Goal: Information Seeking & Learning: Compare options

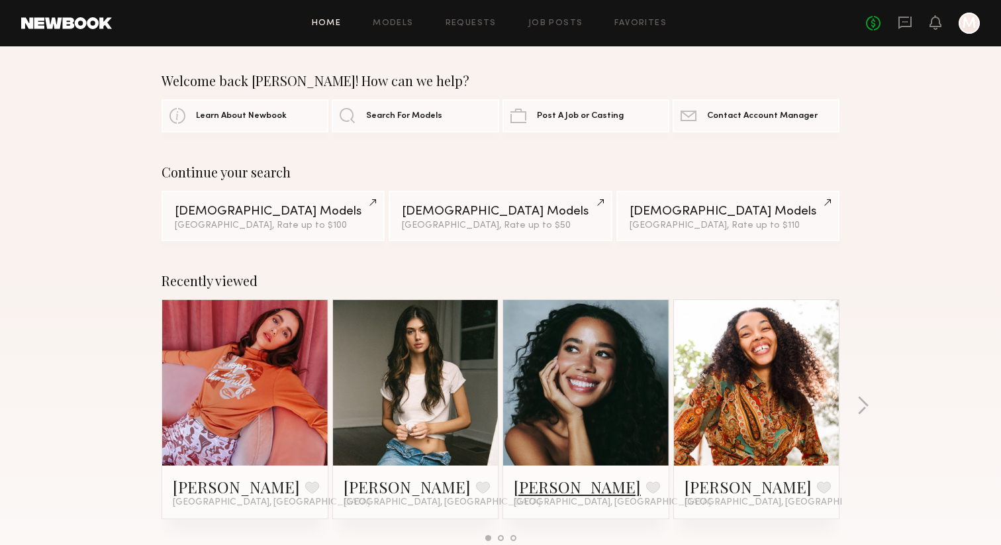
click at [554, 487] on link "[PERSON_NAME]" at bounding box center [577, 486] width 127 height 21
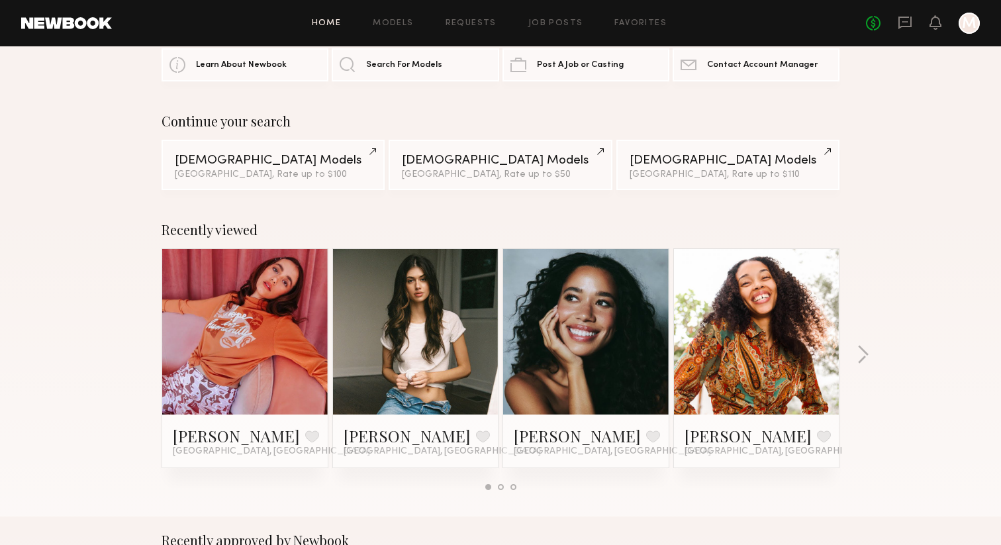
scroll to position [122, 0]
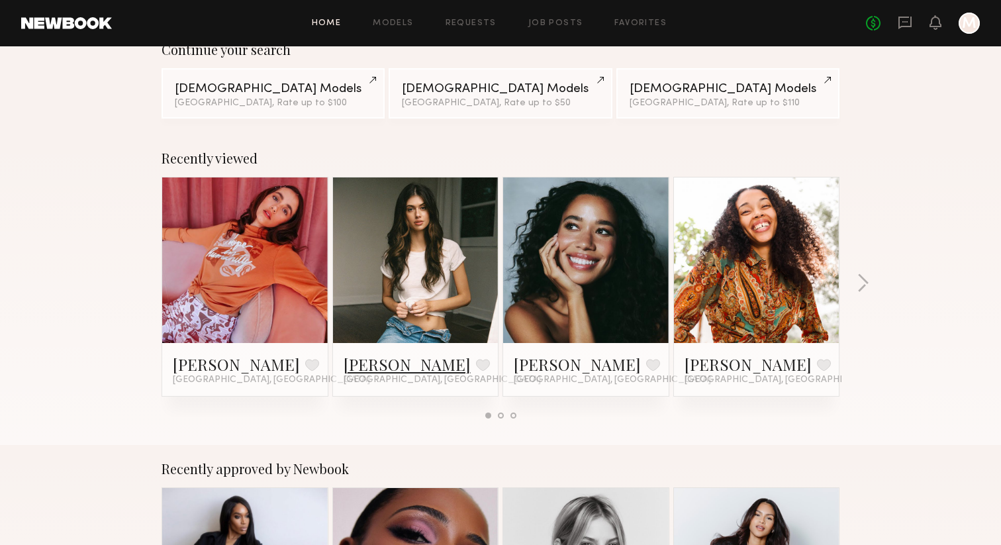
click at [358, 365] on link "[PERSON_NAME]" at bounding box center [407, 364] width 127 height 21
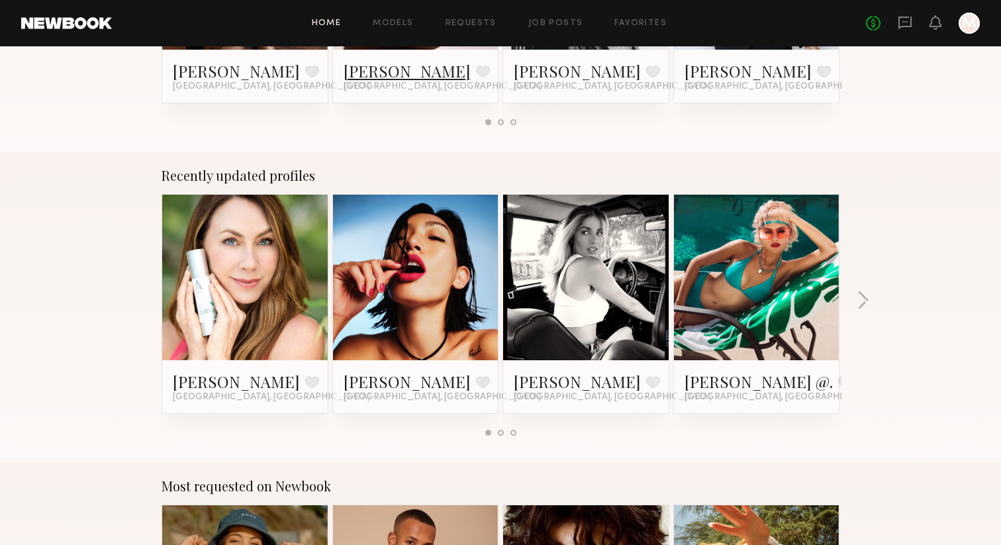
scroll to position [728, 0]
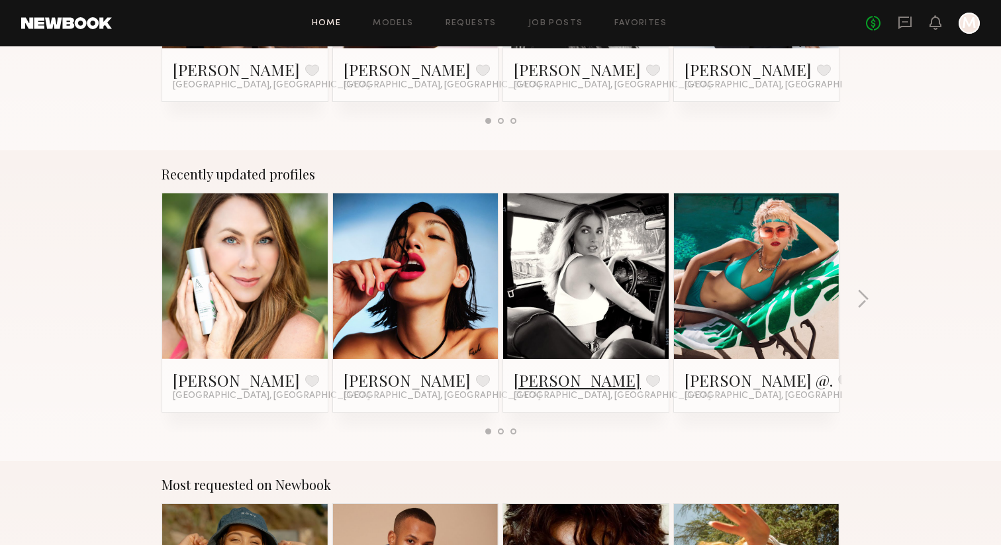
click at [546, 375] on link "[PERSON_NAME]" at bounding box center [577, 379] width 127 height 21
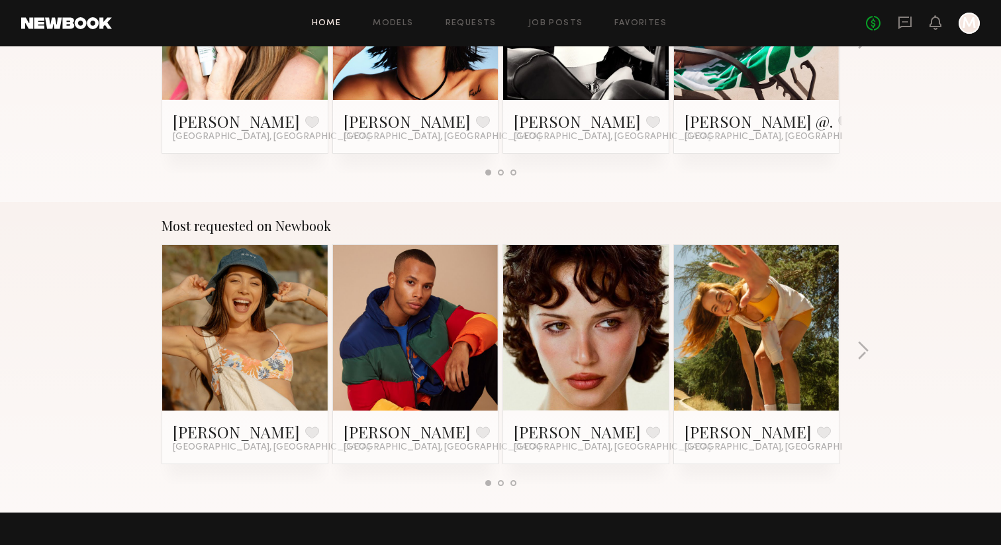
scroll to position [992, 0]
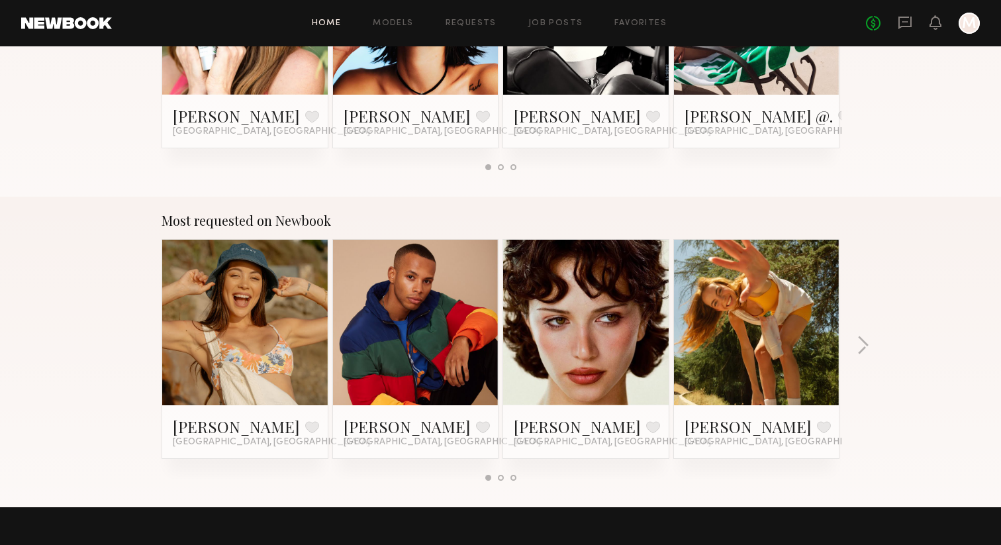
click at [871, 349] on div "Most requested on Newbook [PERSON_NAME] Favorite [GEOGRAPHIC_DATA], [GEOGRAPHIC…" at bounding box center [500, 352] width 1001 height 311
click at [865, 346] on button "button" at bounding box center [863, 347] width 13 height 22
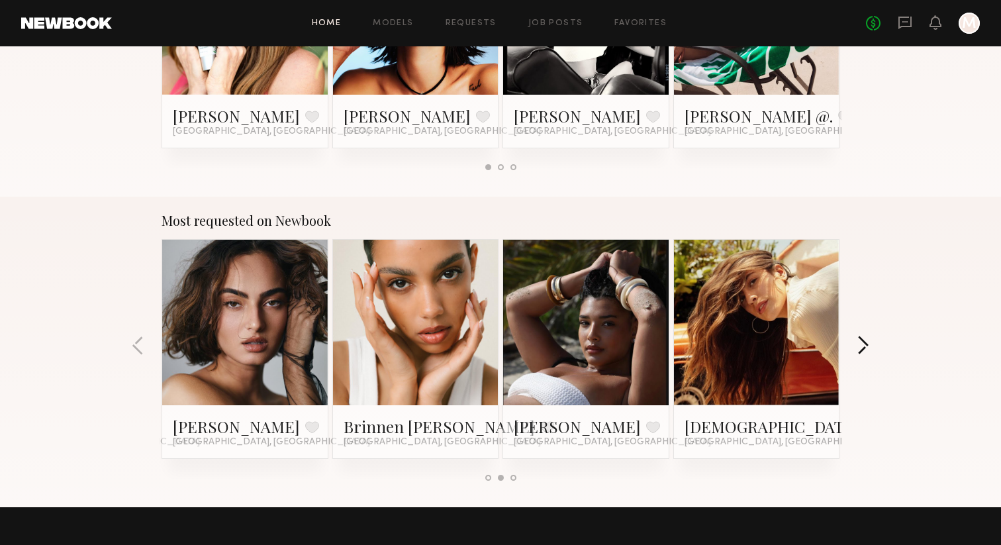
click at [864, 346] on button "button" at bounding box center [863, 347] width 13 height 22
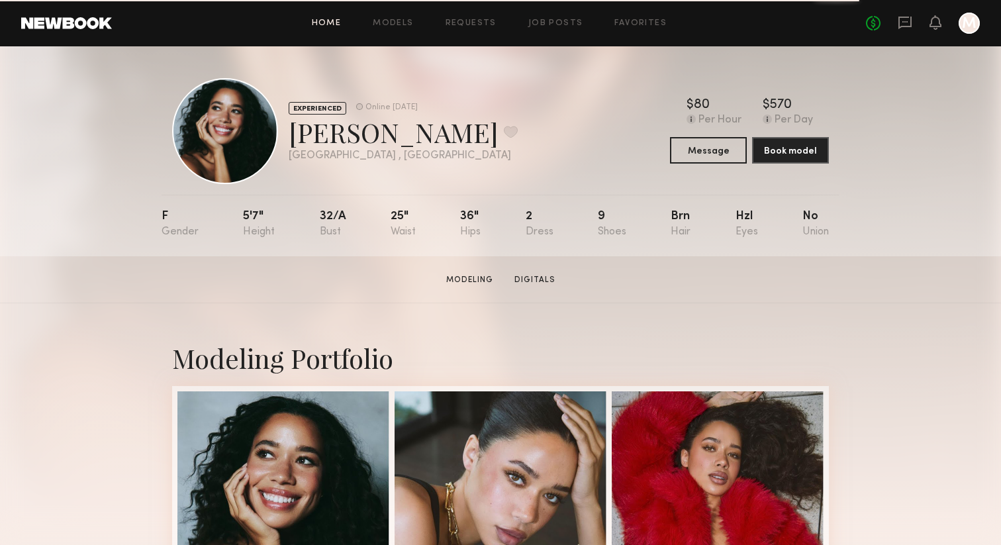
click at [328, 22] on link "Home" at bounding box center [327, 23] width 30 height 9
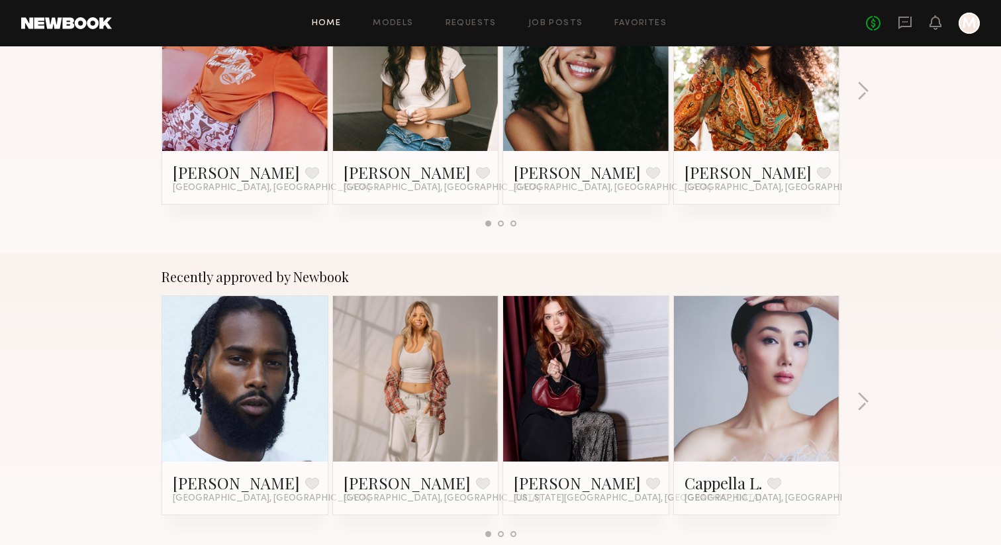
scroll to position [332, 0]
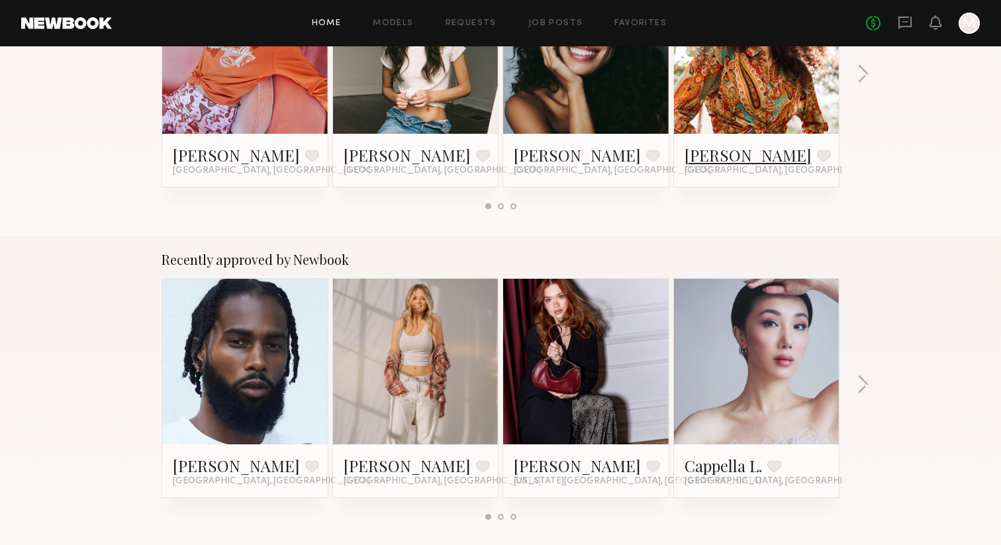
click at [718, 160] on link "Janelle J." at bounding box center [748, 154] width 127 height 21
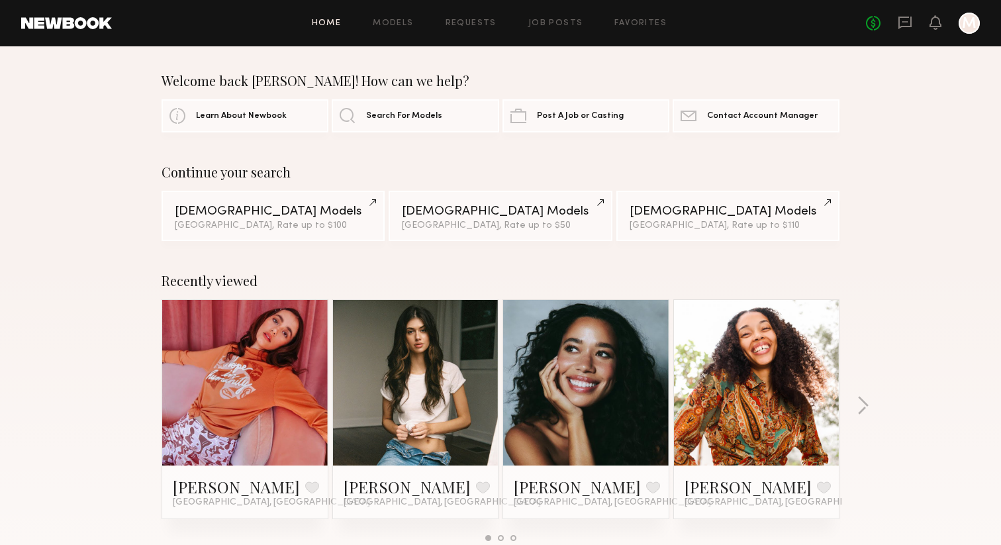
click at [260, 369] on link at bounding box center [245, 383] width 81 height 166
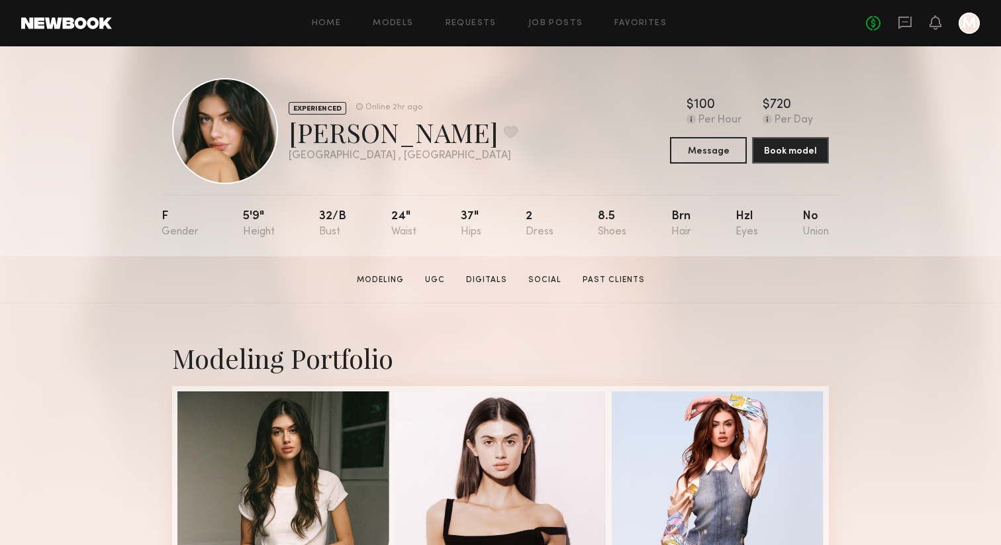
click at [425, 19] on div "Home Models Requests Job Posts Favorites Sign Out" at bounding box center [489, 23] width 754 height 9
click at [392, 19] on link "Models" at bounding box center [393, 23] width 40 height 9
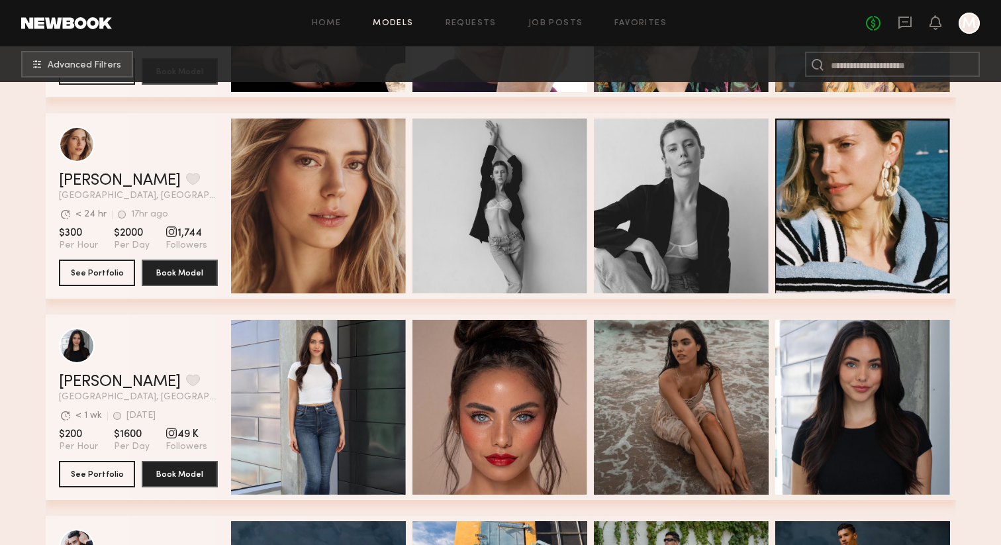
scroll to position [996, 0]
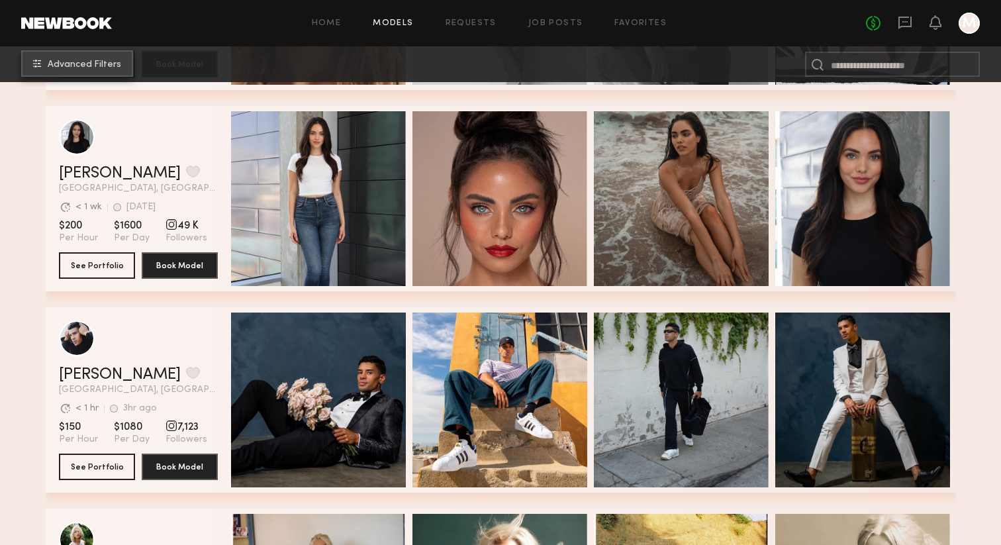
click at [100, 65] on span "Advanced Filters" at bounding box center [84, 64] width 73 height 9
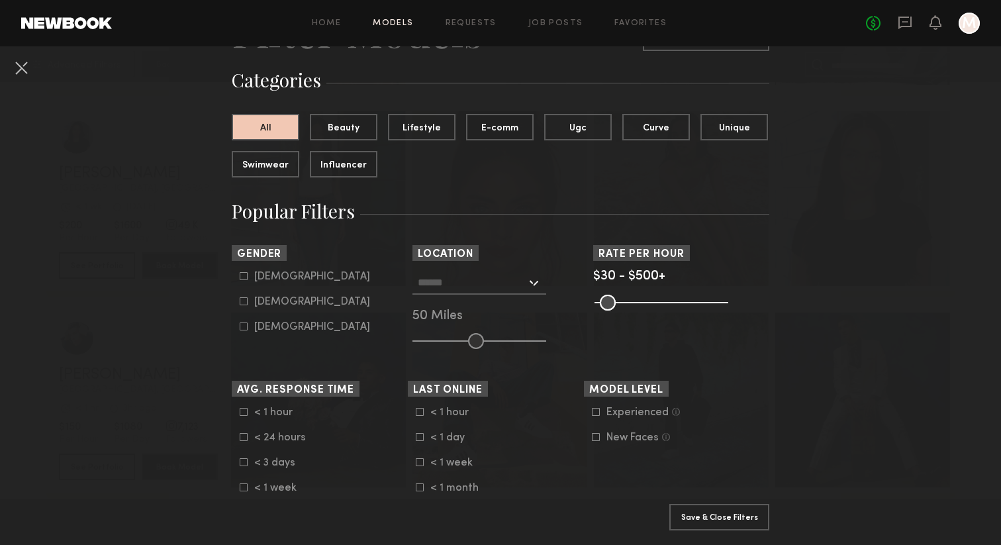
scroll to position [92, 0]
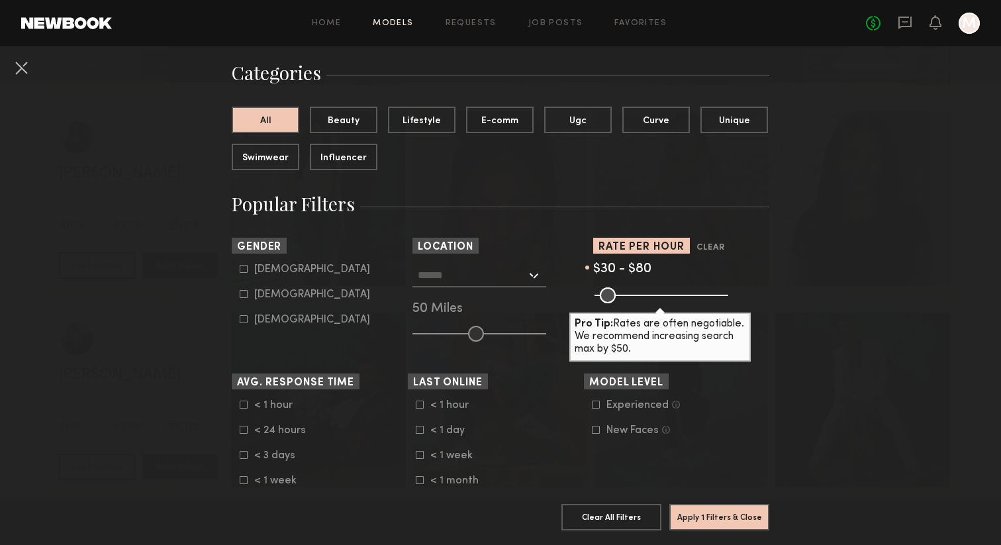
drag, startPoint x: 720, startPoint y: 293, endPoint x: 615, endPoint y: 292, distance: 104.6
type input "**"
click at [615, 292] on input "range" at bounding box center [662, 295] width 134 height 16
click at [244, 298] on icon at bounding box center [243, 294] width 7 height 7
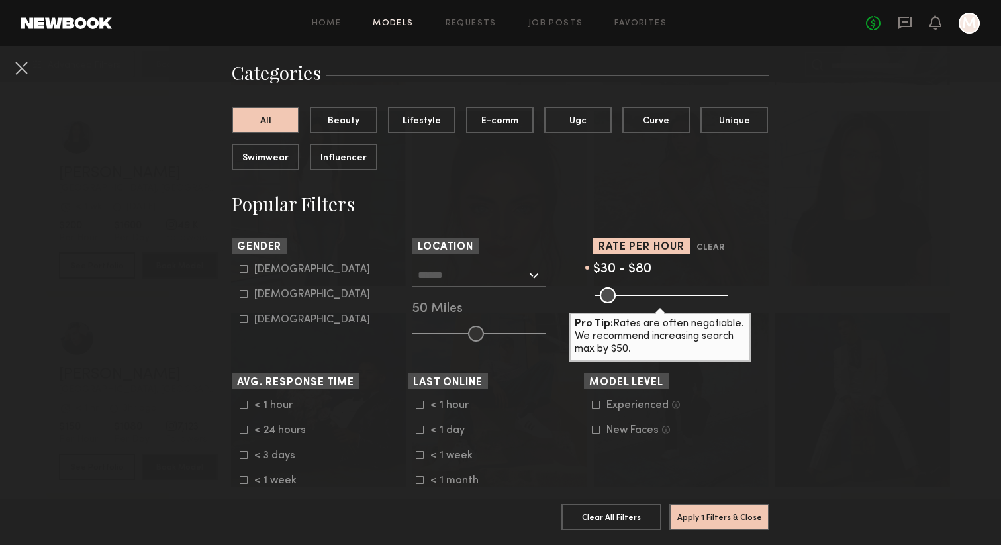
type input "**"
click at [470, 273] on input "text" at bounding box center [472, 275] width 109 height 23
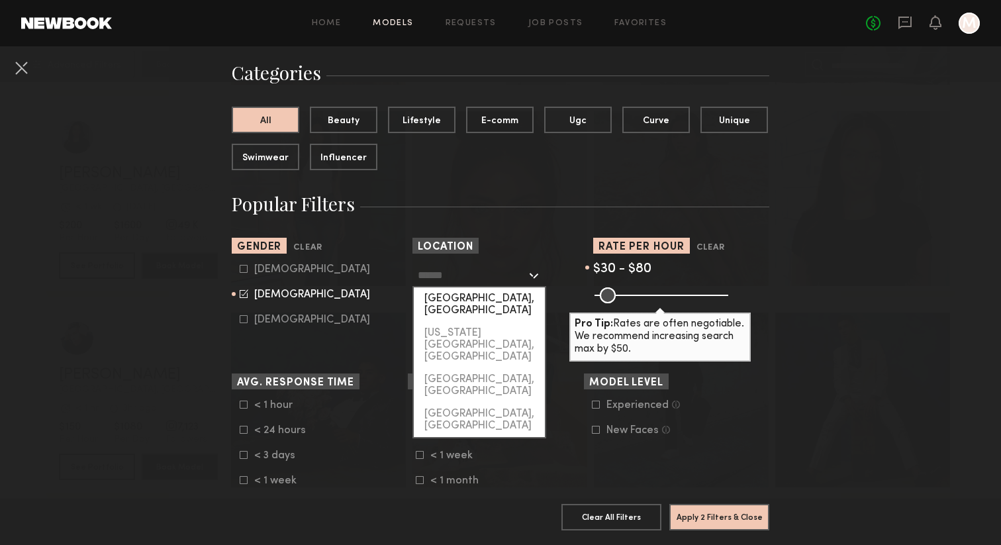
click at [472, 299] on div "[GEOGRAPHIC_DATA], [GEOGRAPHIC_DATA]" at bounding box center [479, 304] width 131 height 34
type input "**********"
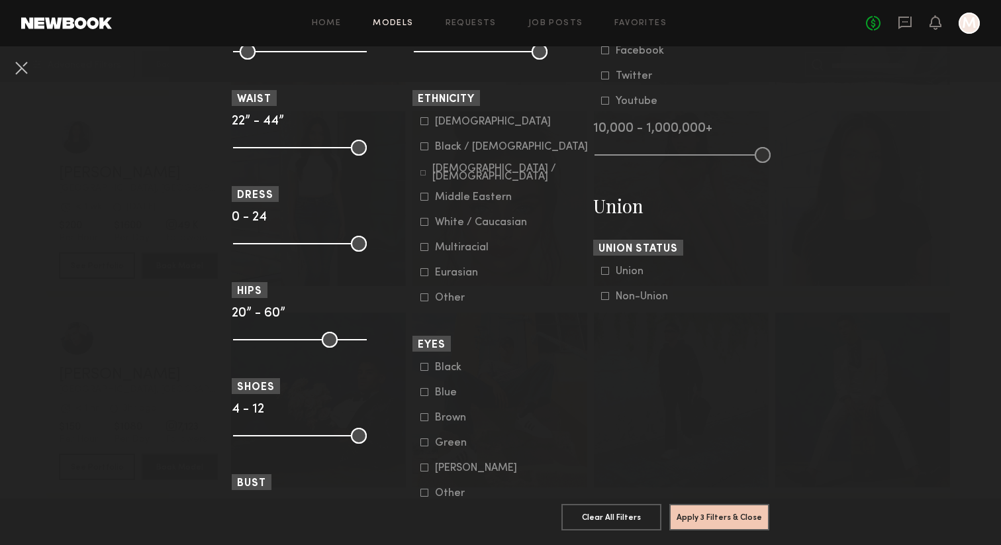
scroll to position [772, 0]
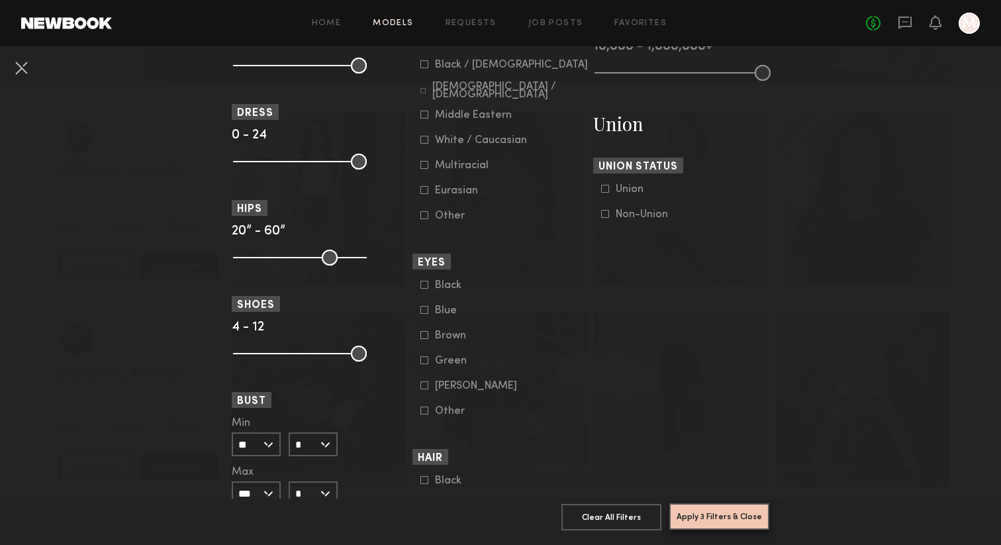
click at [702, 518] on button "Apply 3 Filters & Close" at bounding box center [719, 516] width 100 height 26
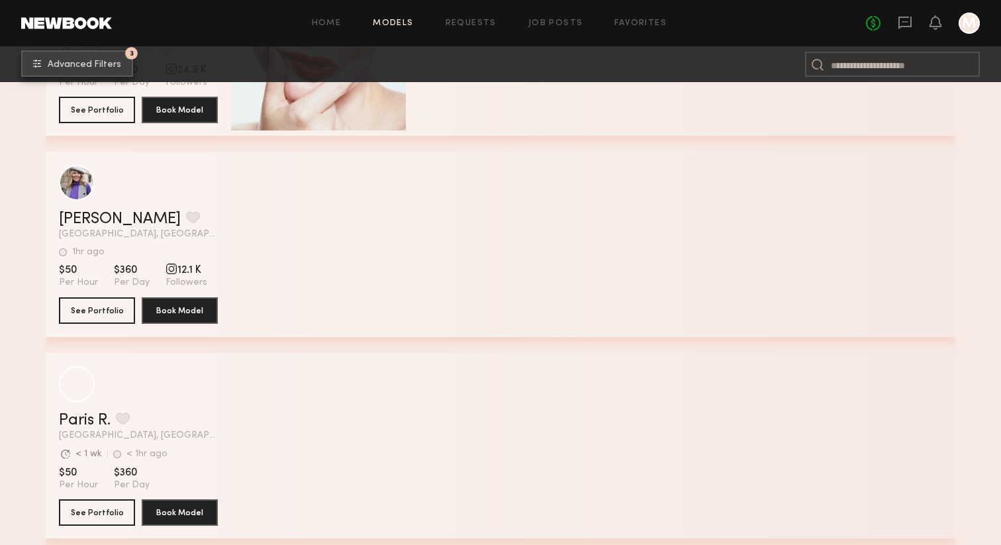
scroll to position [5622, 0]
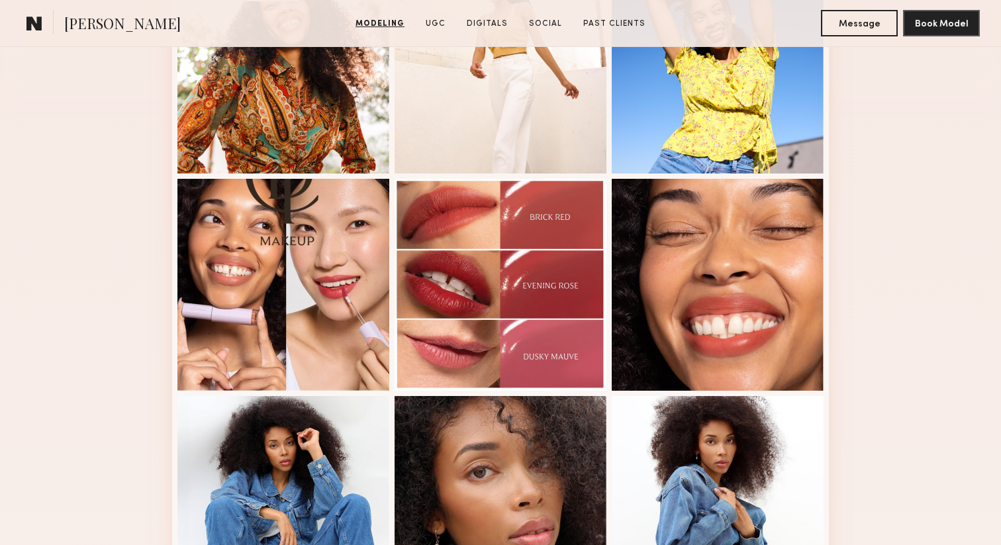
scroll to position [604, 0]
